Goal: Navigation & Orientation: Find specific page/section

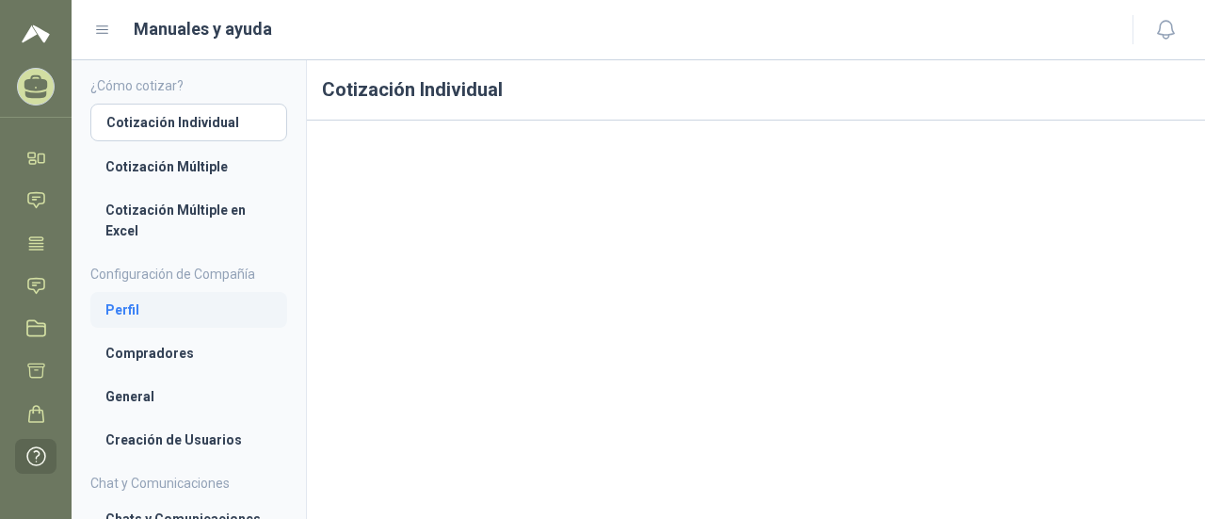
click at [143, 303] on li "Perfil" at bounding box center [188, 309] width 167 height 21
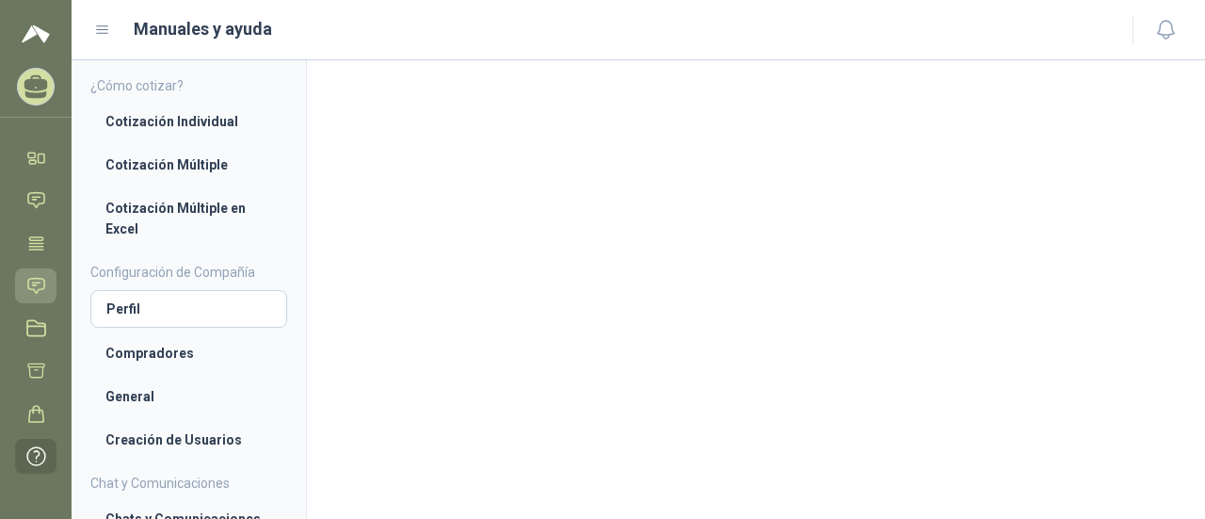
click at [43, 287] on icon at bounding box center [36, 285] width 16 height 15
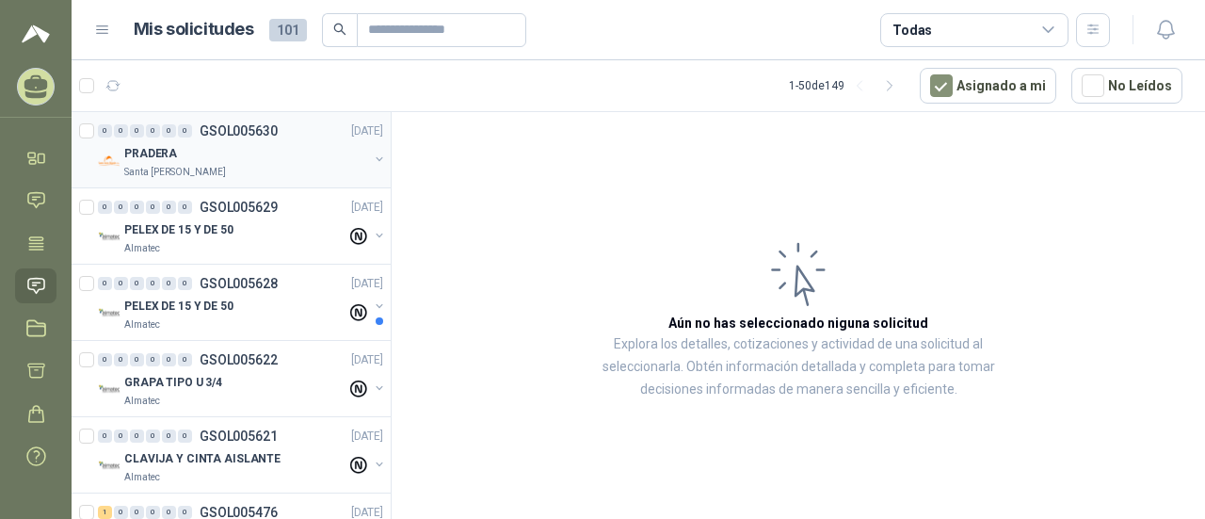
click at [299, 165] on div "Santa [PERSON_NAME]" at bounding box center [246, 172] width 244 height 15
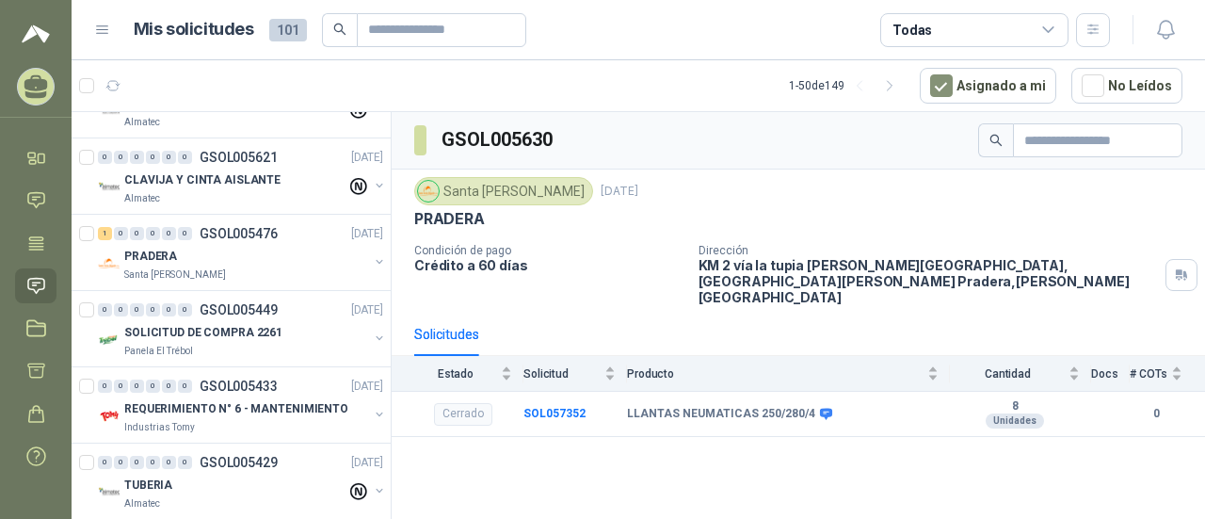
scroll to position [282, 0]
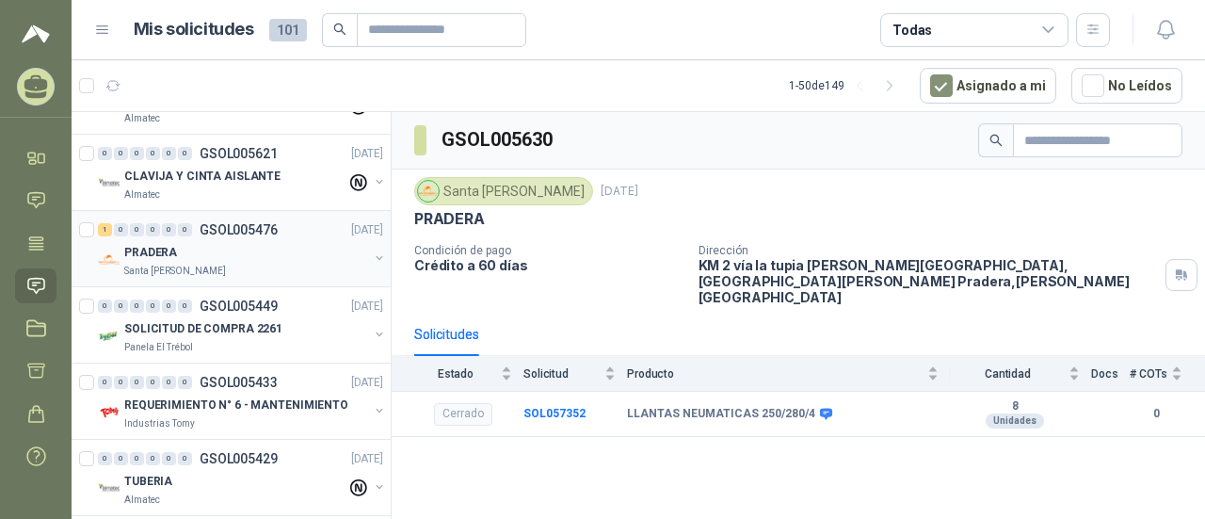
click at [292, 264] on div "Santa [PERSON_NAME]" at bounding box center [246, 271] width 244 height 15
